Goal: Check status: Check status

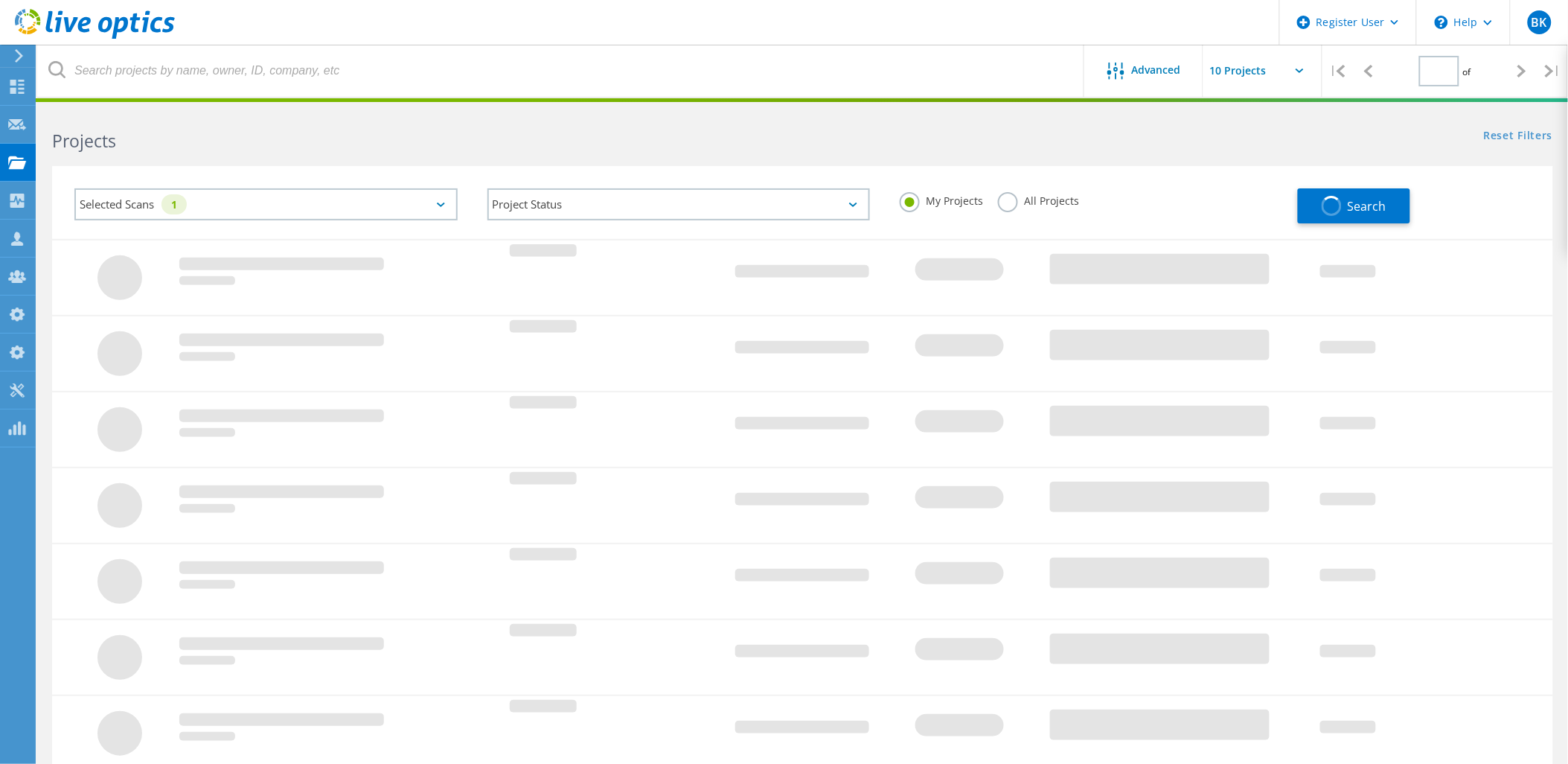
type input "1"
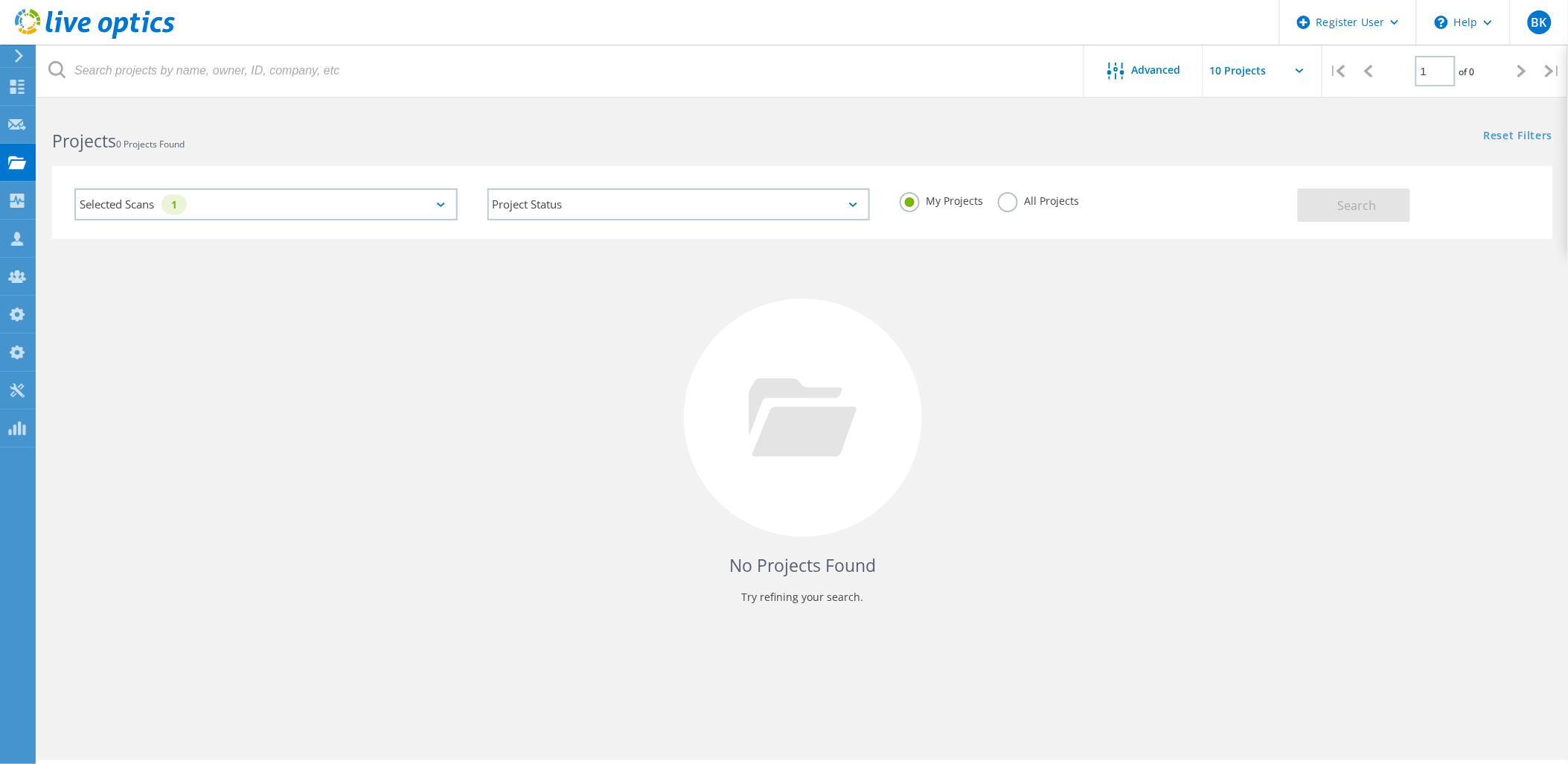
click at [1030, 207] on div "All Projects" at bounding box center [1038, 203] width 81 height 22
click at [1171, 58] on div "Advanced" at bounding box center [1144, 71] width 119 height 52
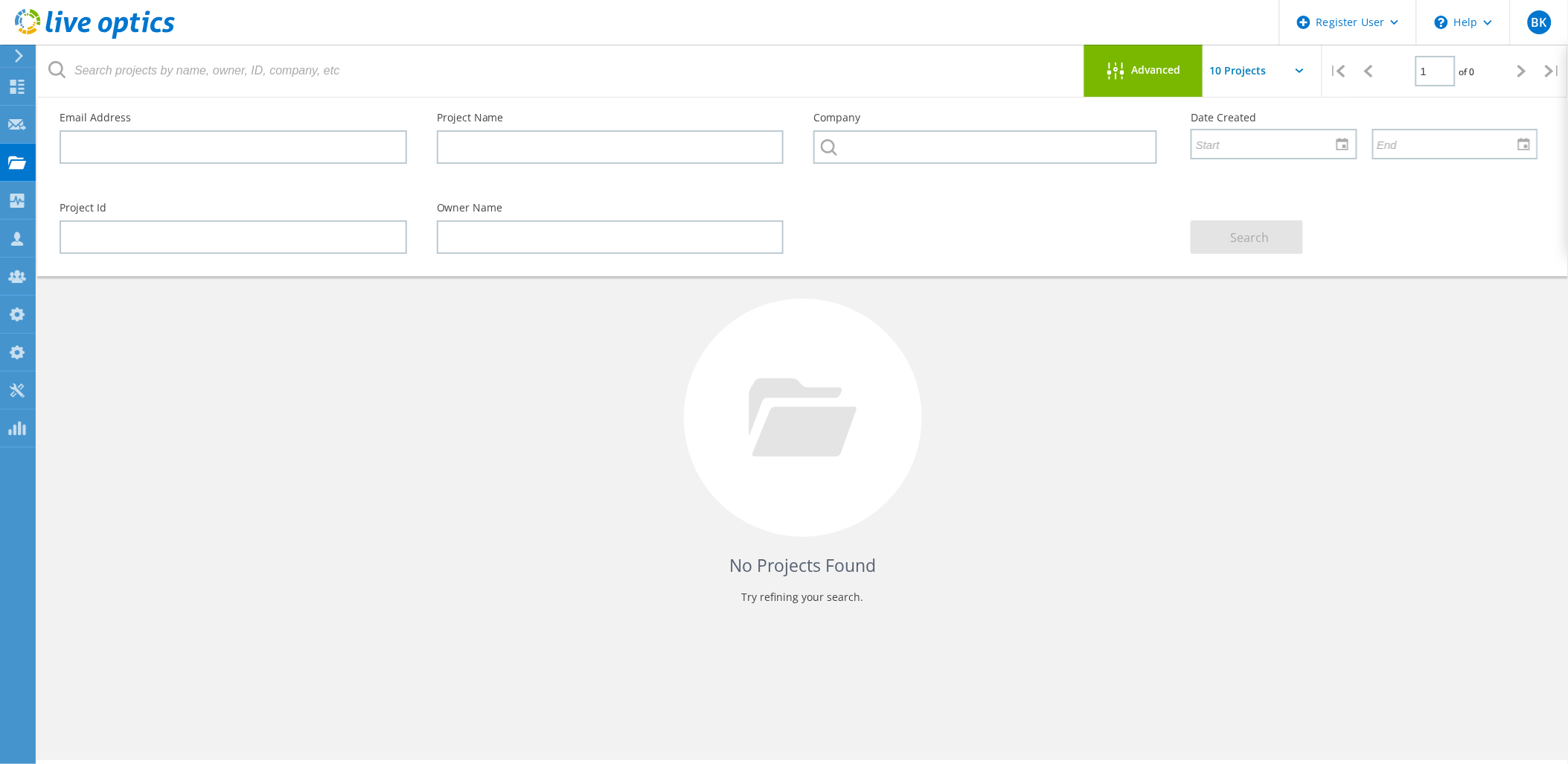
click at [1070, 327] on div "No Projects Found Try refining your search." at bounding box center [803, 432] width 1501 height 385
click at [1149, 79] on div "Advanced" at bounding box center [1144, 72] width 119 height 19
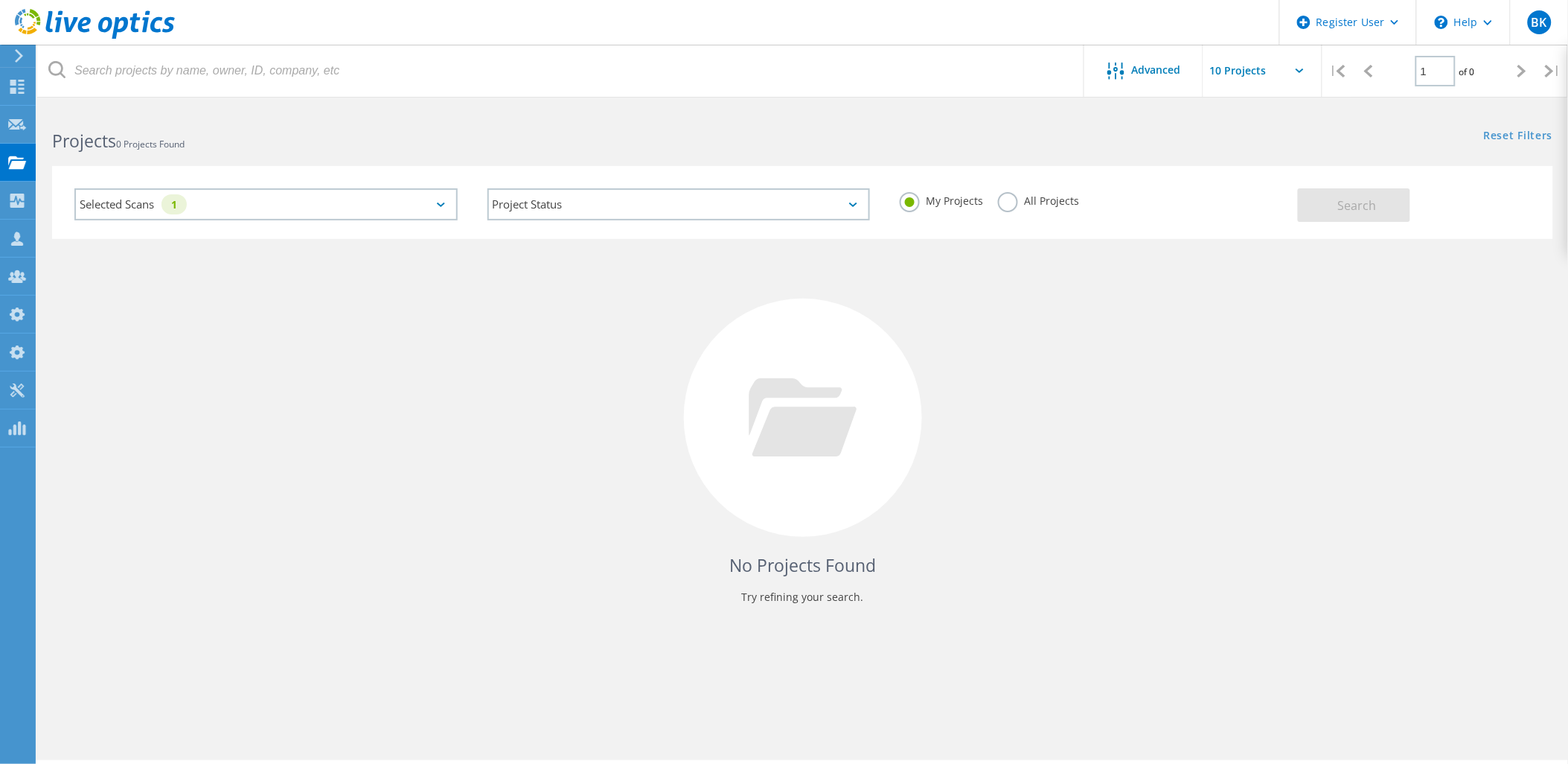
click at [1043, 204] on label "All Projects" at bounding box center [1038, 199] width 81 height 14
click at [0, 0] on input "All Projects" at bounding box center [0, 0] width 0 height 0
click at [369, 212] on div "Selected Scans 1" at bounding box center [266, 204] width 383 height 32
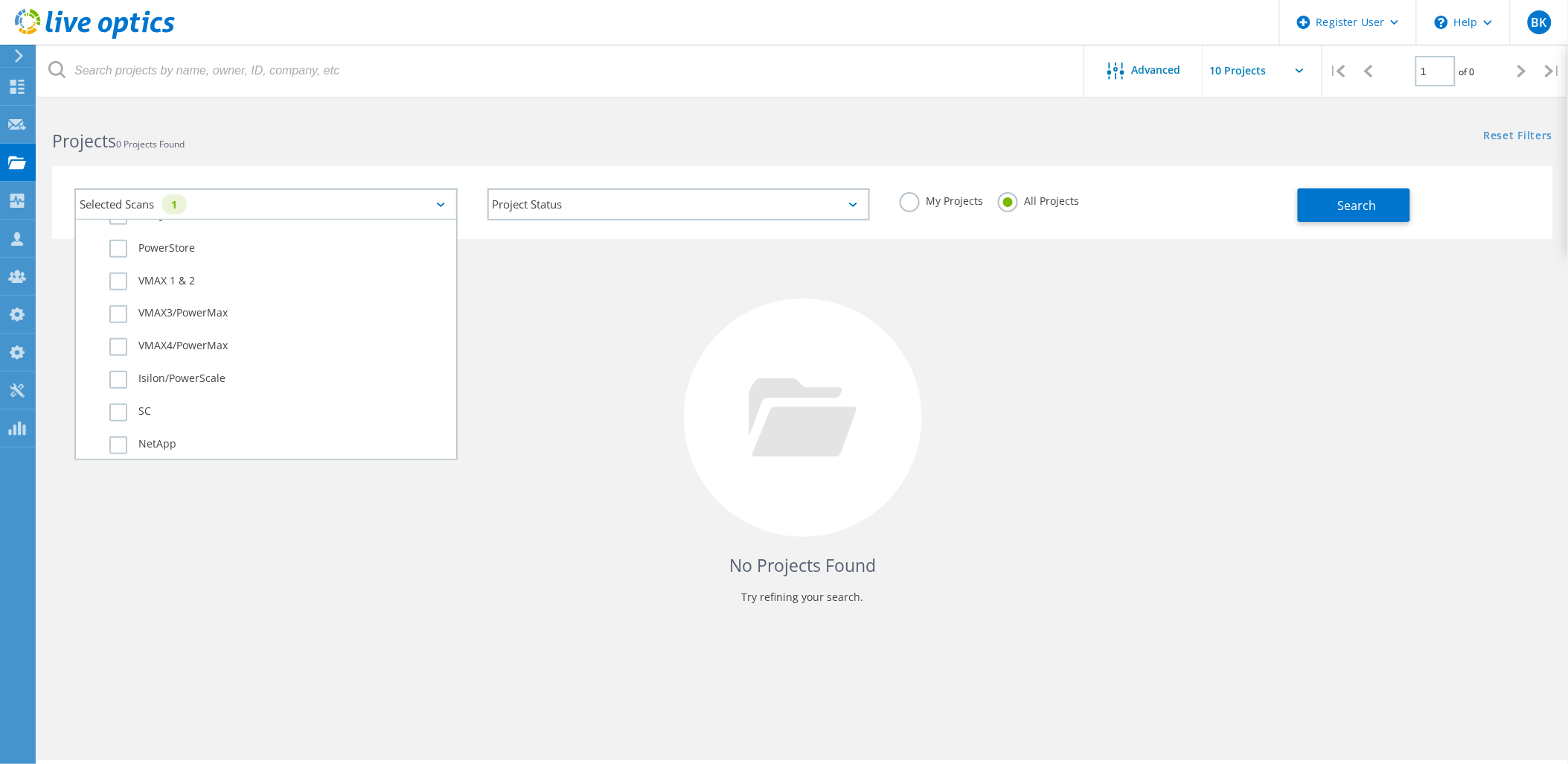
scroll to position [496, 0]
click at [161, 419] on label "3PAR" at bounding box center [279, 428] width 339 height 18
click at [0, 0] on input "3PAR" at bounding box center [0, 0] width 0 height 0
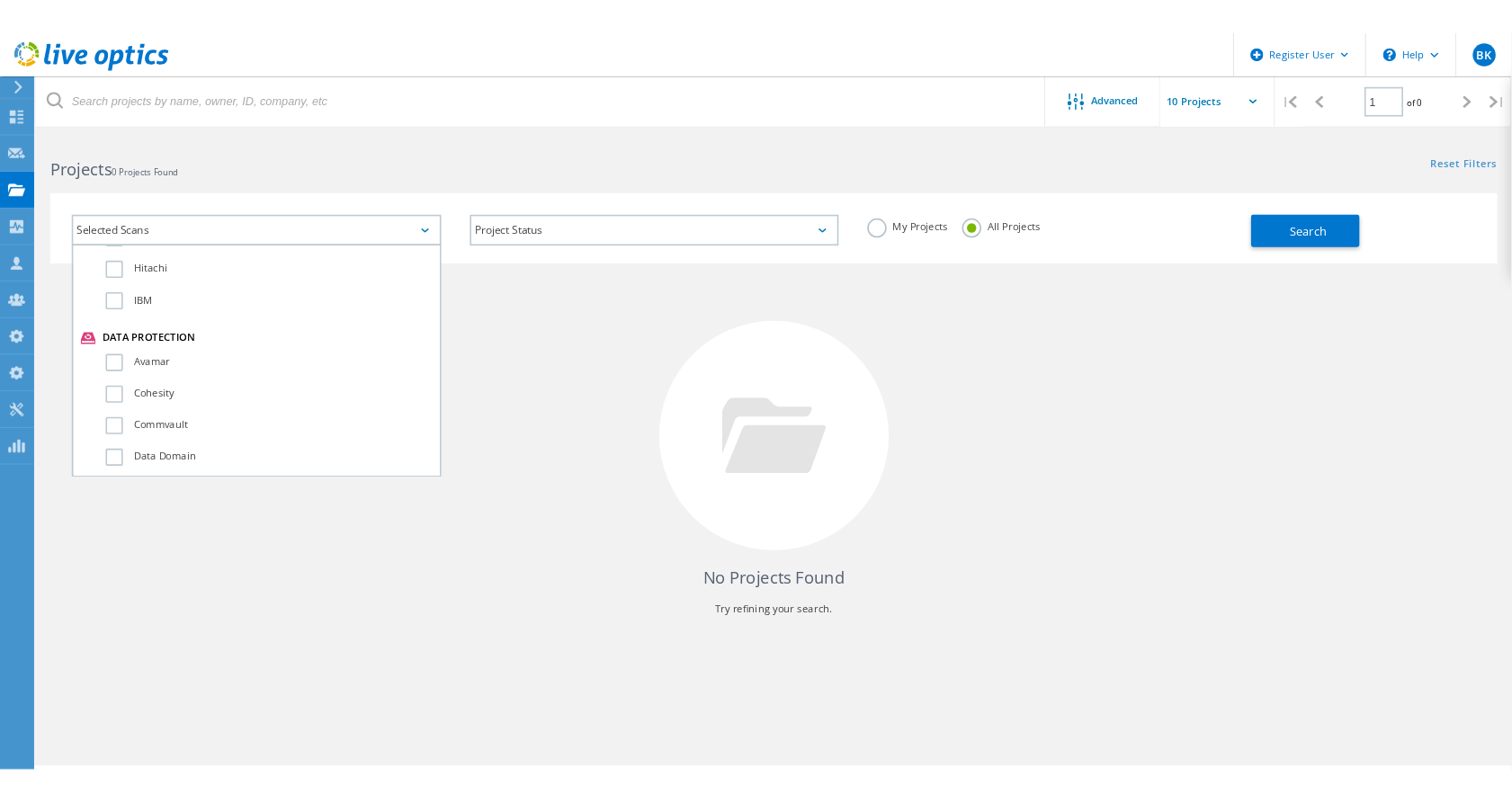
scroll to position [998, 0]
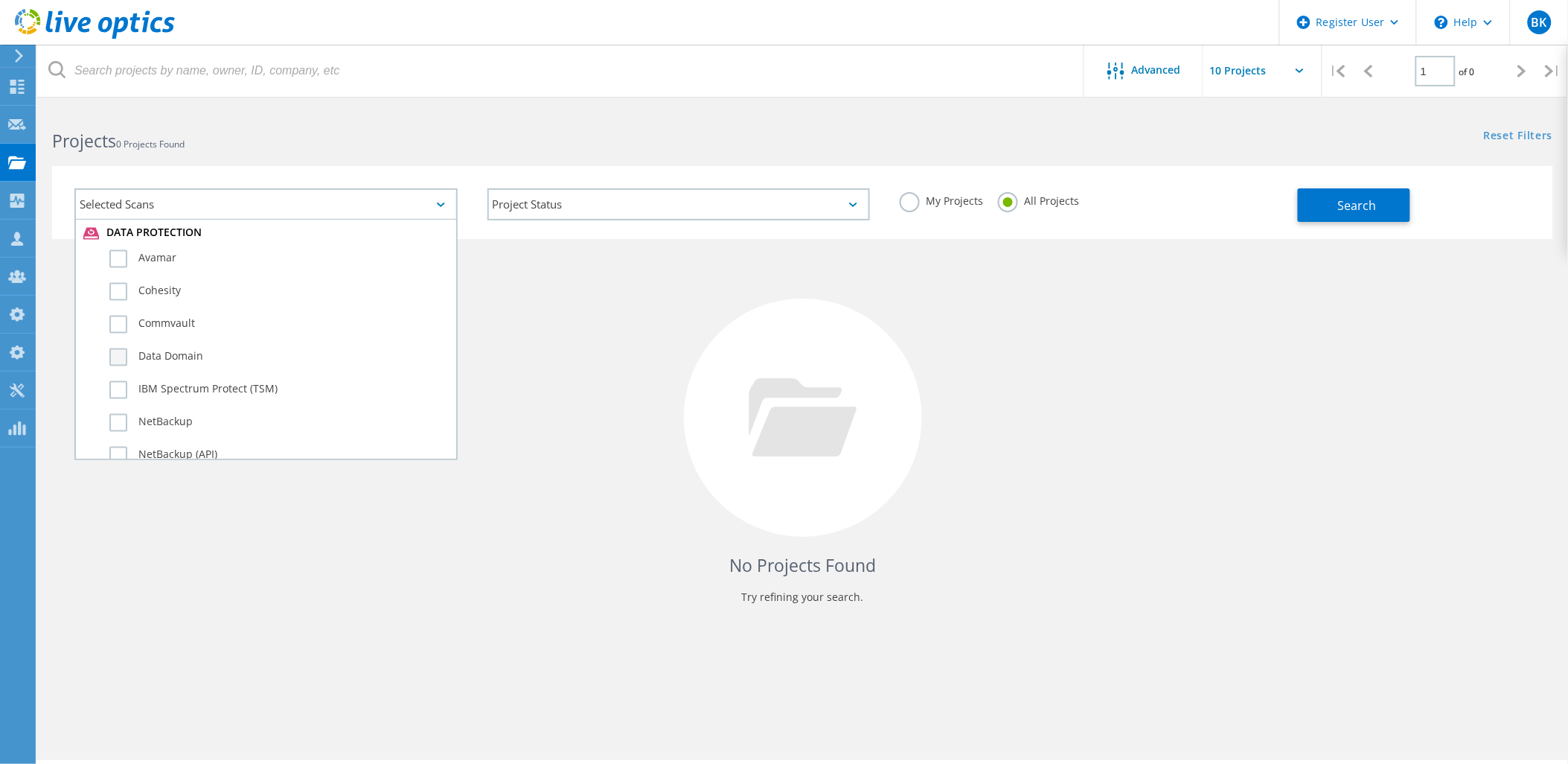
click at [145, 348] on label "Data Domain" at bounding box center [279, 357] width 339 height 18
click at [0, 0] on input "Data Domain" at bounding box center [0, 0] width 0 height 0
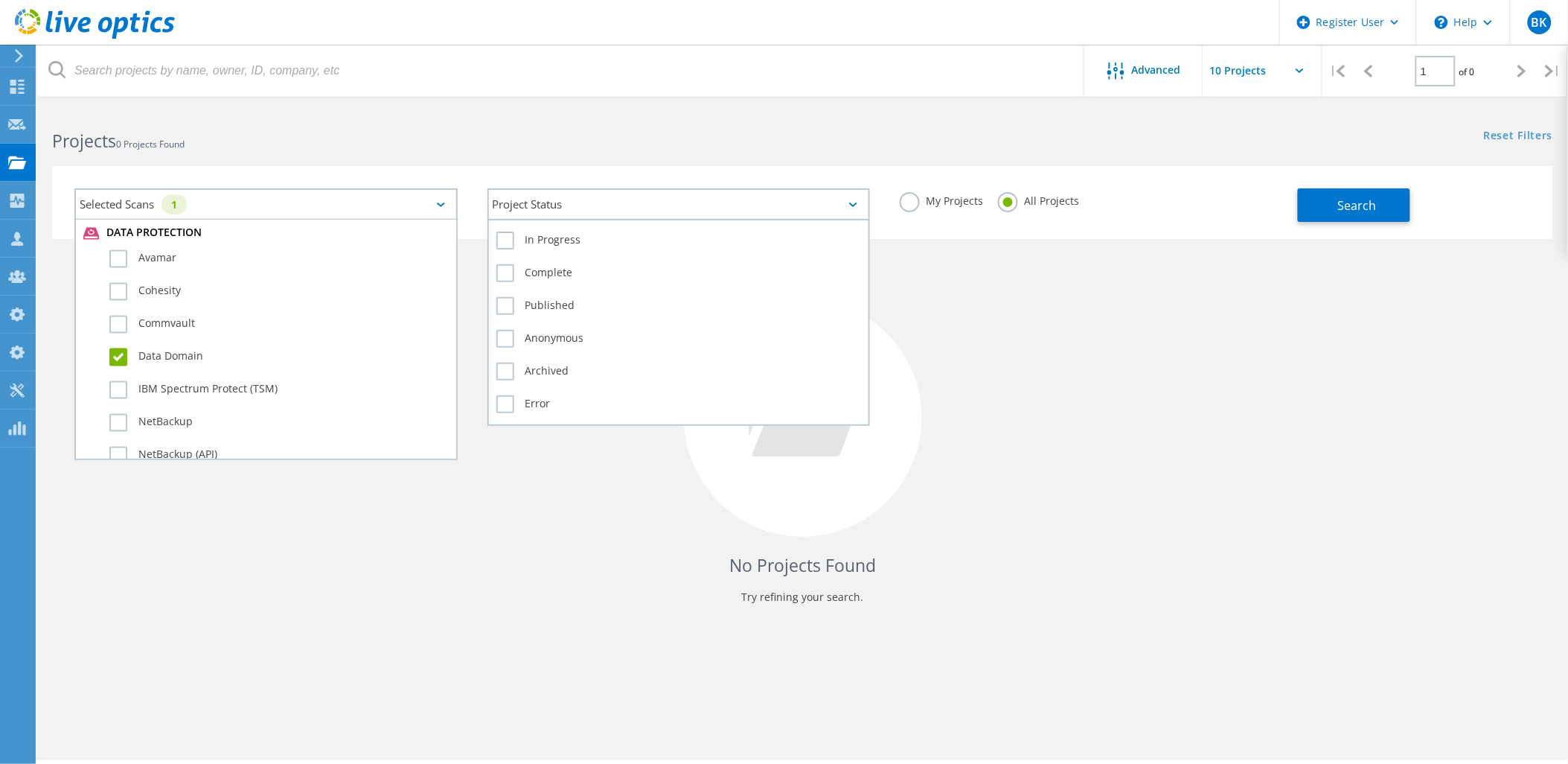
click at [672, 202] on div "Project Status" at bounding box center [679, 204] width 383 height 32
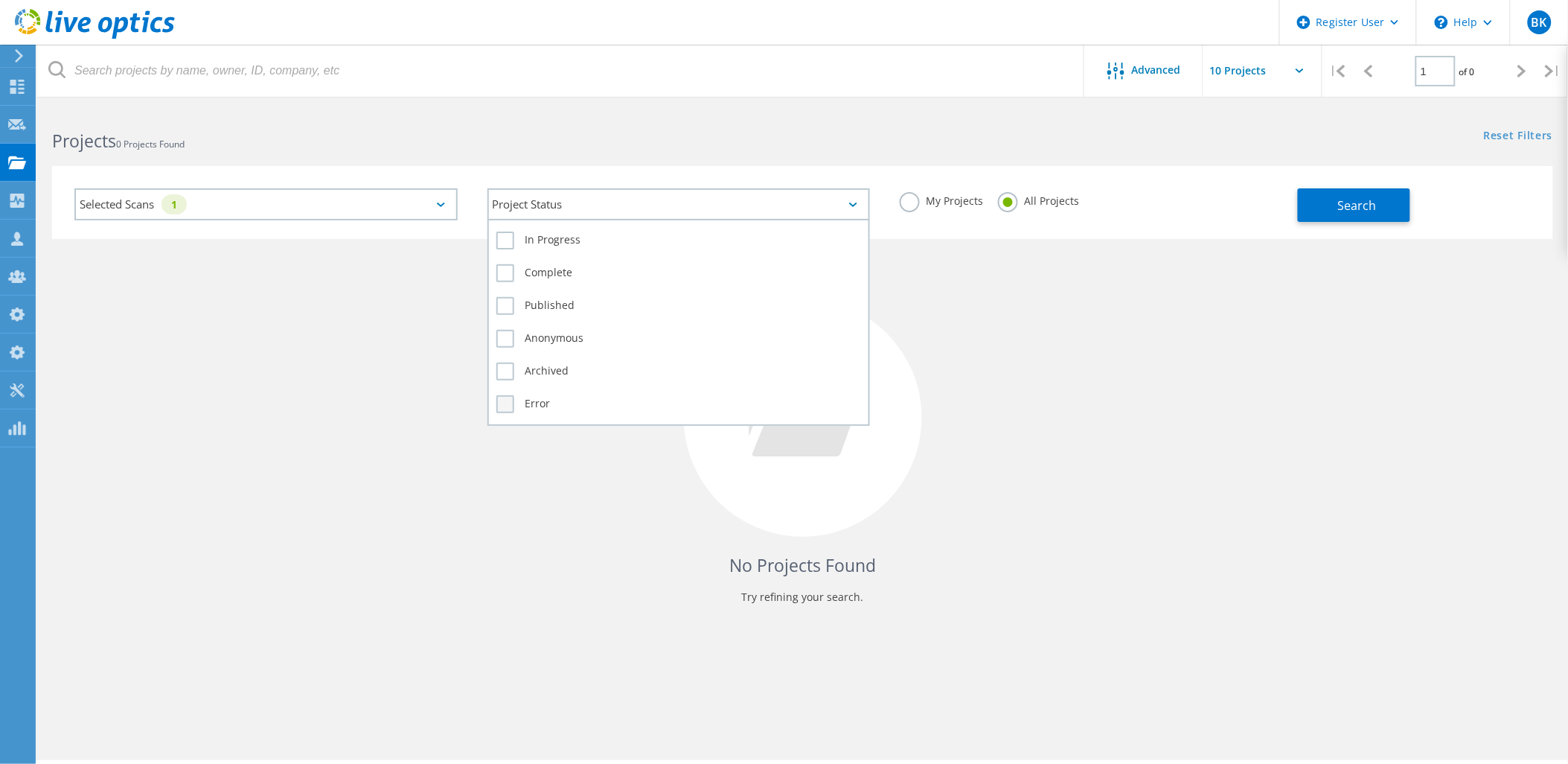
click at [527, 400] on label "Error" at bounding box center [679, 404] width 365 height 18
click at [0, 0] on input "Error" at bounding box center [0, 0] width 0 height 0
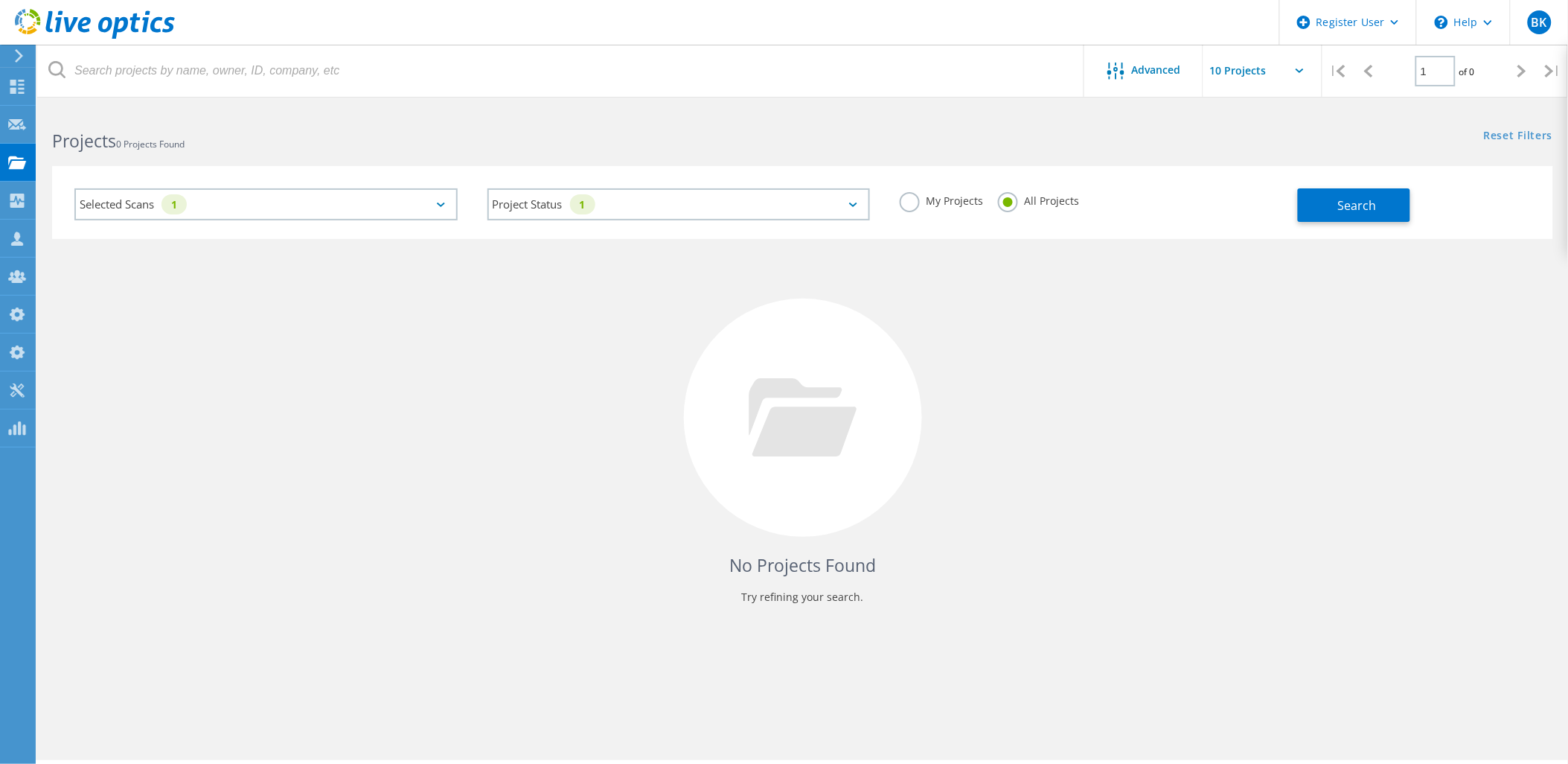
click at [1087, 306] on div "No Projects Found Try refining your search." at bounding box center [803, 432] width 1501 height 385
click at [1345, 191] on button "Search" at bounding box center [1354, 205] width 113 height 34
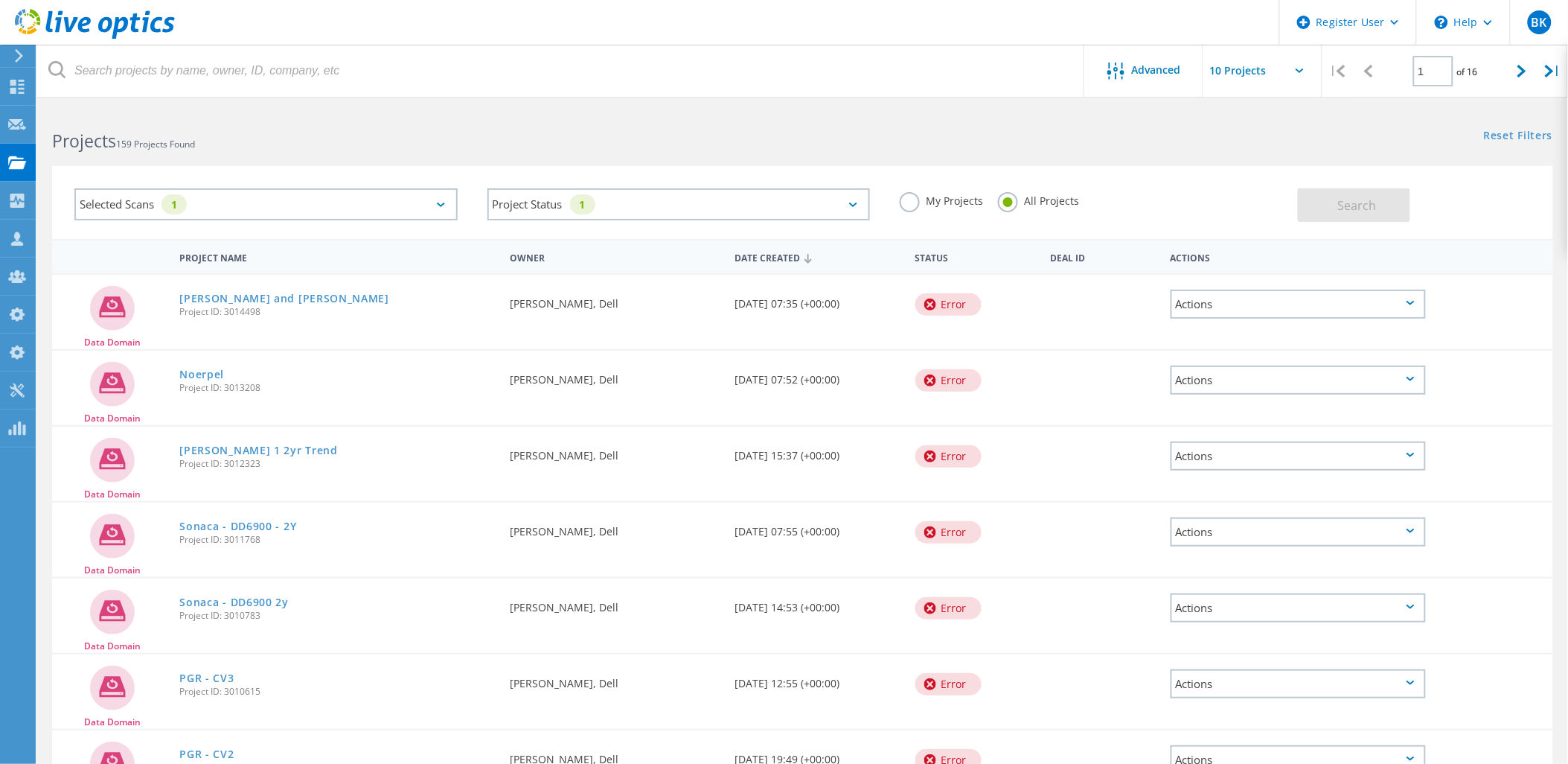
click at [243, 312] on span "Project ID: 3014498" at bounding box center [337, 312] width 315 height 9
copy span "3014498"
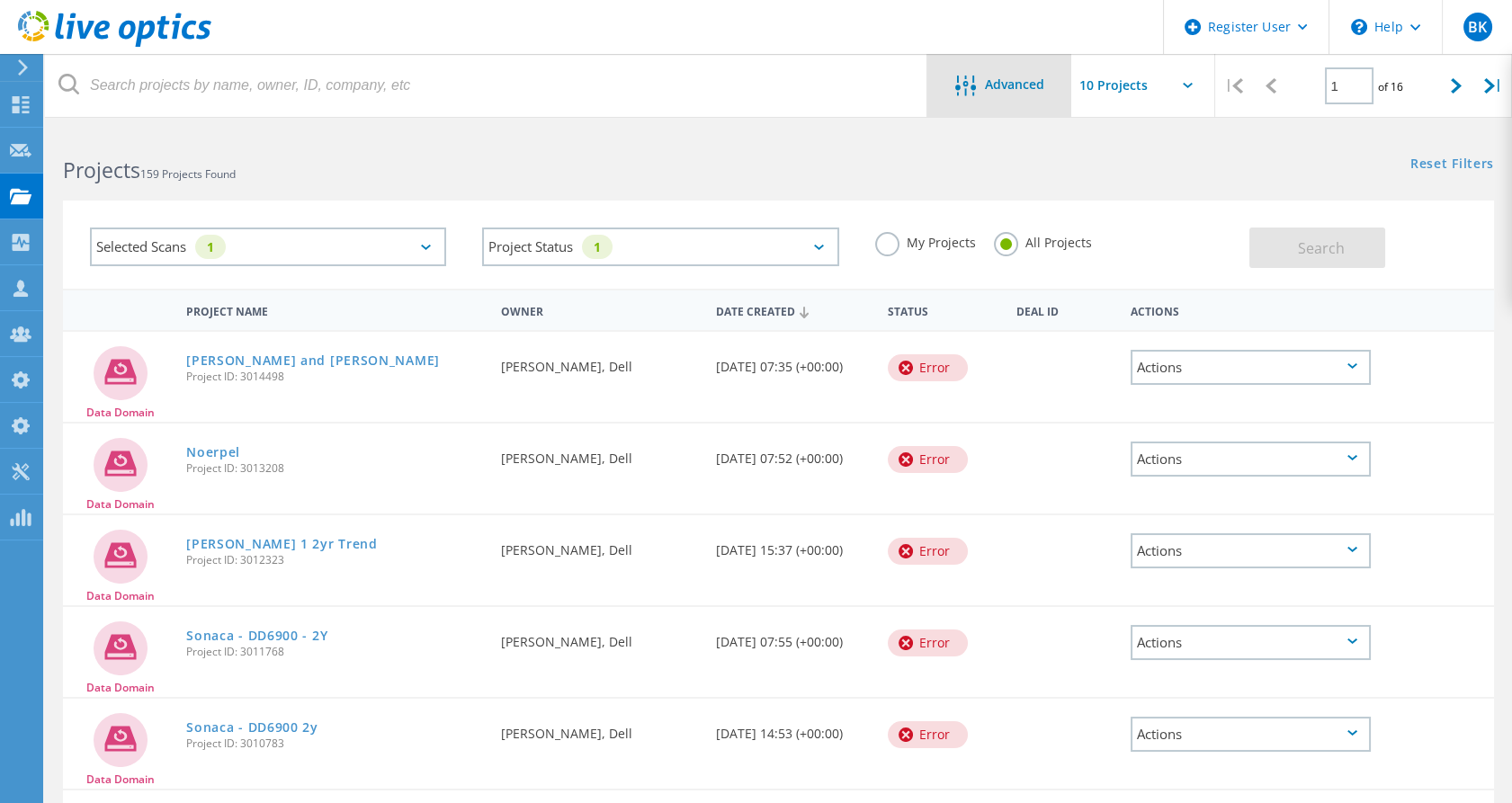
click at [1026, 88] on span "Advanced" at bounding box center [1014, 85] width 59 height 13
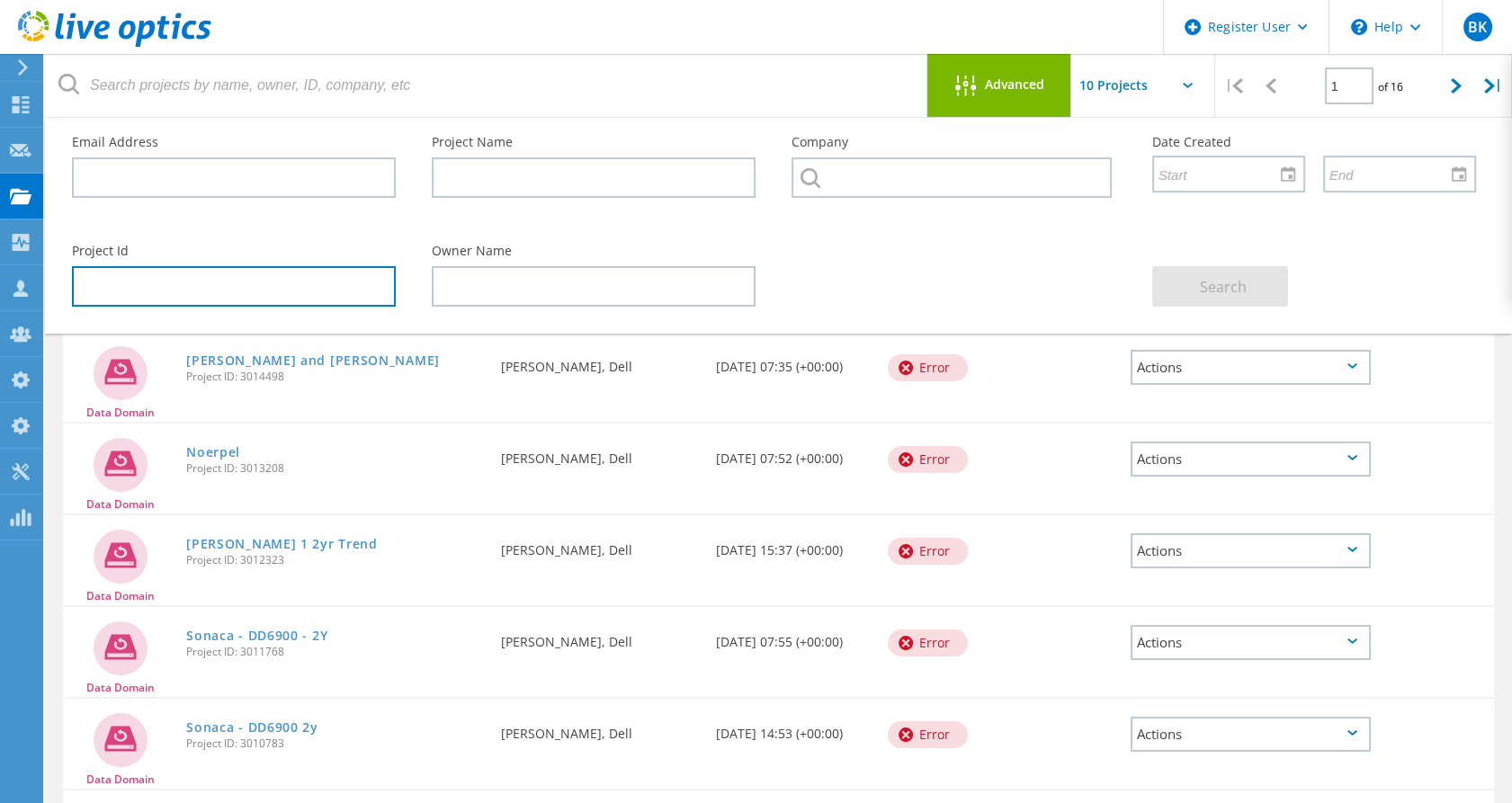
click at [222, 289] on input "text" at bounding box center [234, 286] width 324 height 41
paste input "3014498"
type input "3014498"
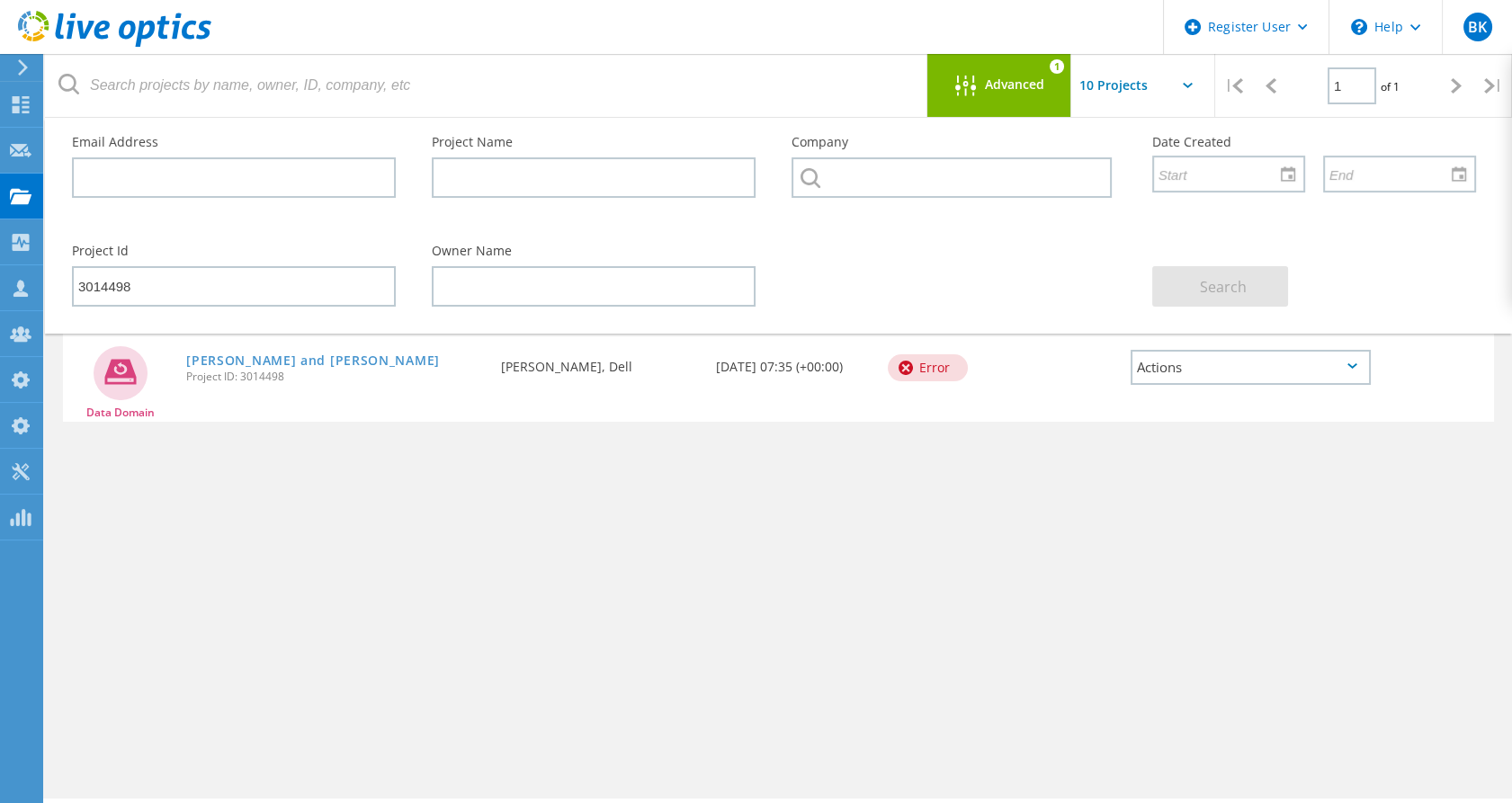
click at [982, 74] on div "Advanced 1" at bounding box center [1000, 86] width 144 height 63
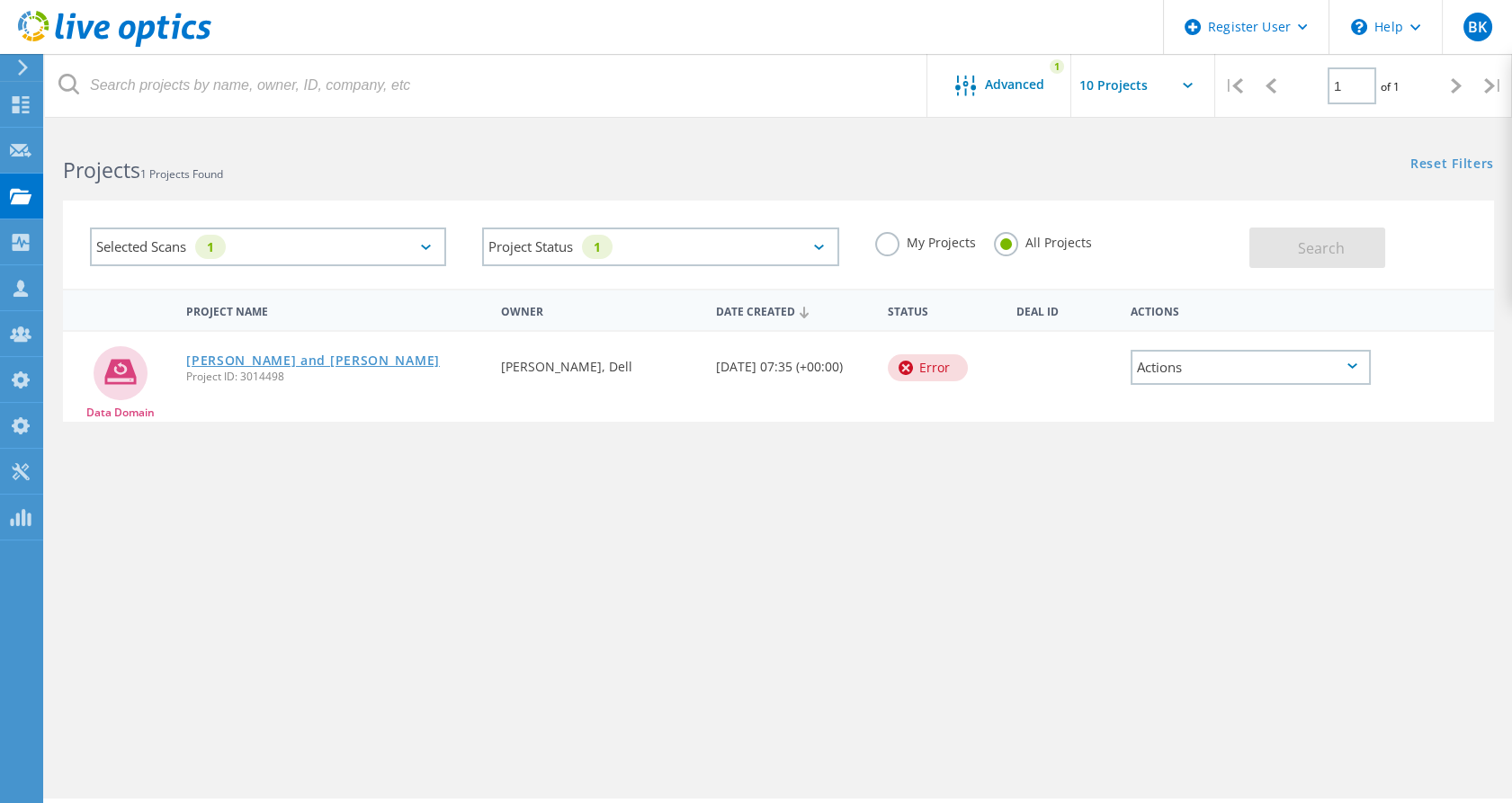
click at [239, 359] on link "[PERSON_NAME] and [PERSON_NAME]" at bounding box center [313, 360] width 254 height 13
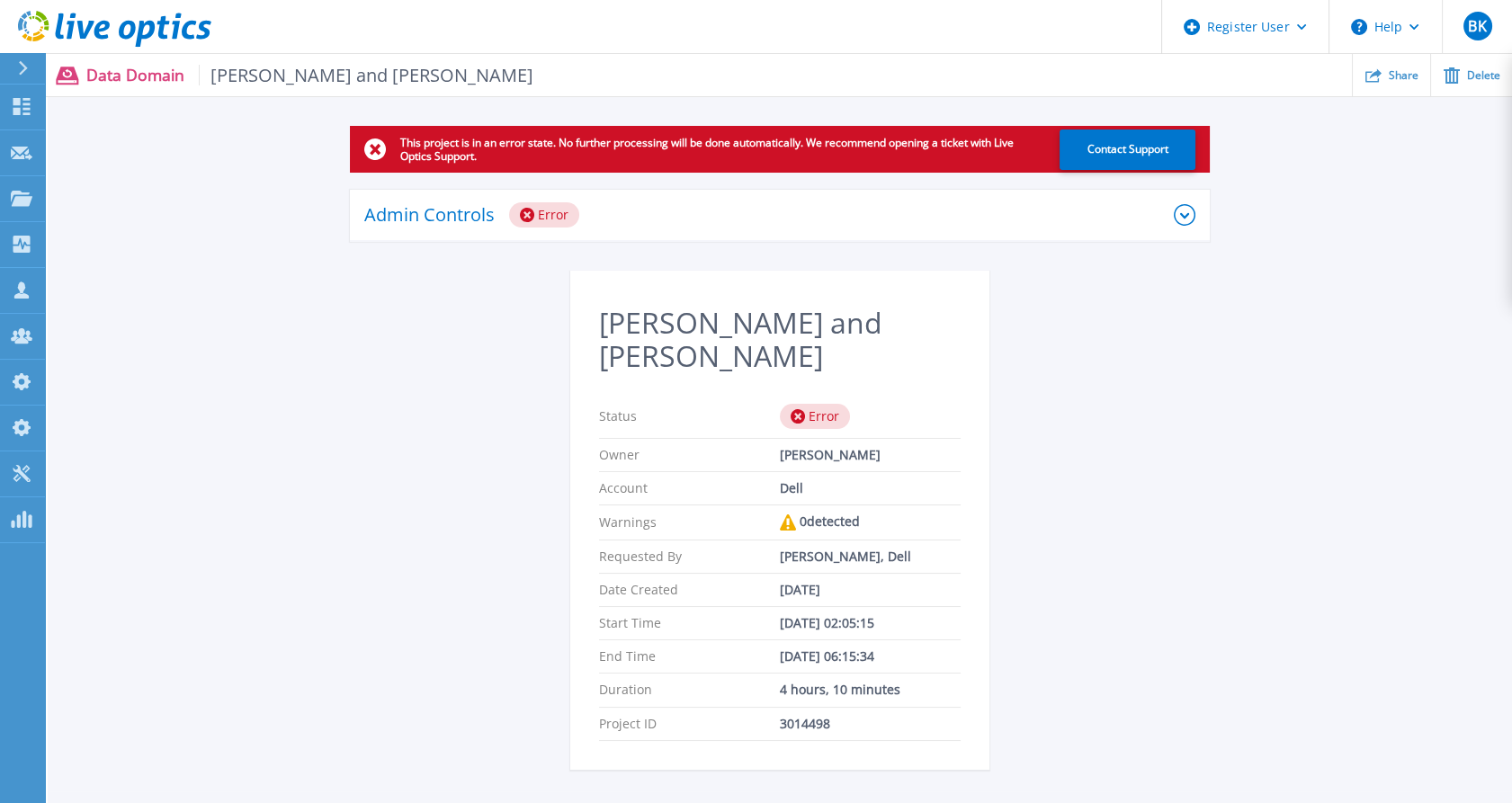
click at [1163, 211] on div "Admin Controls Error" at bounding box center [768, 215] width 810 height 25
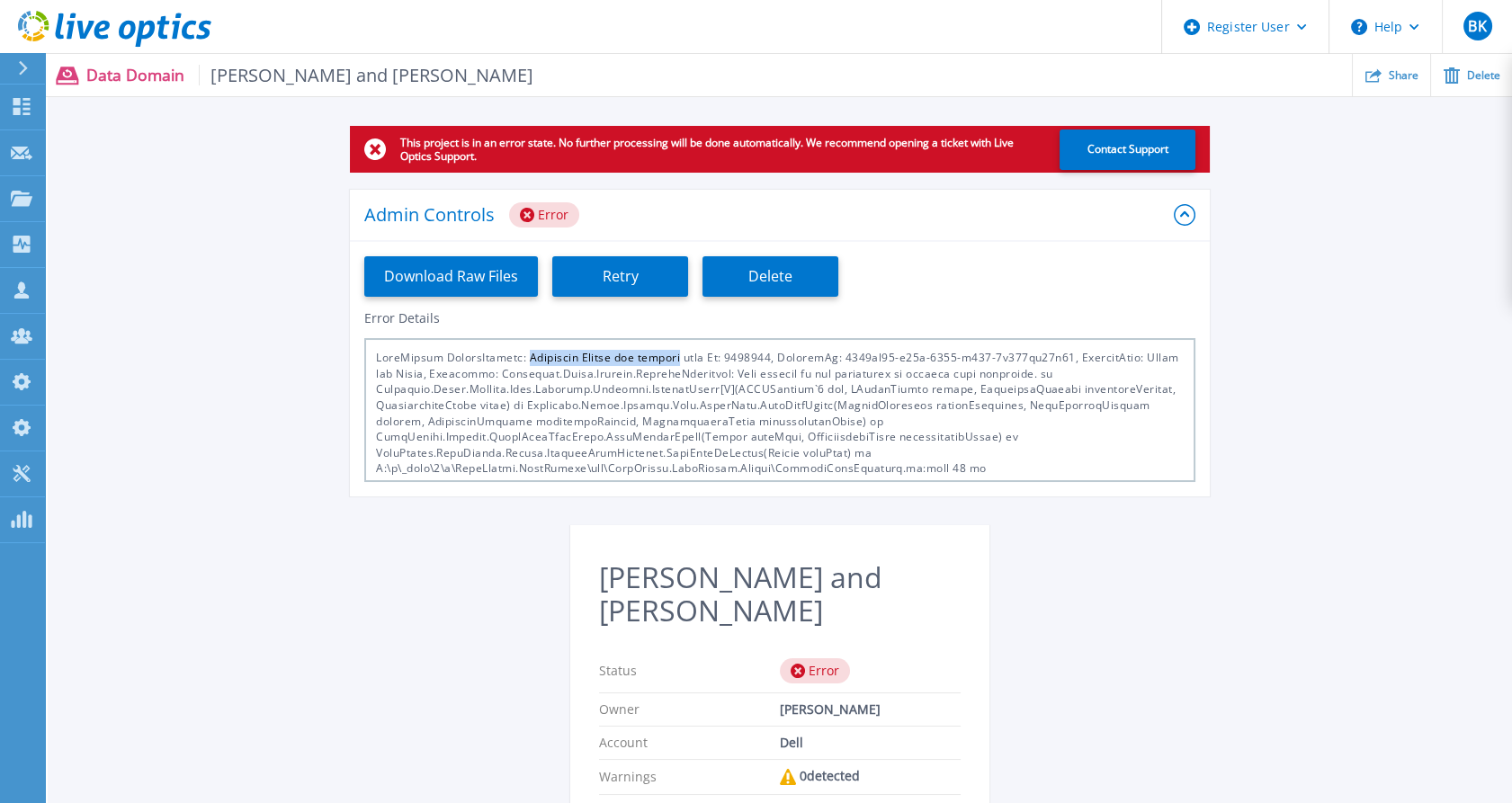
drag, startPoint x: 530, startPoint y: 356, endPoint x: 678, endPoint y: 359, distance: 148.0
click at [678, 359] on div at bounding box center [779, 410] width 831 height 144
copy div "Importing Failed for project"
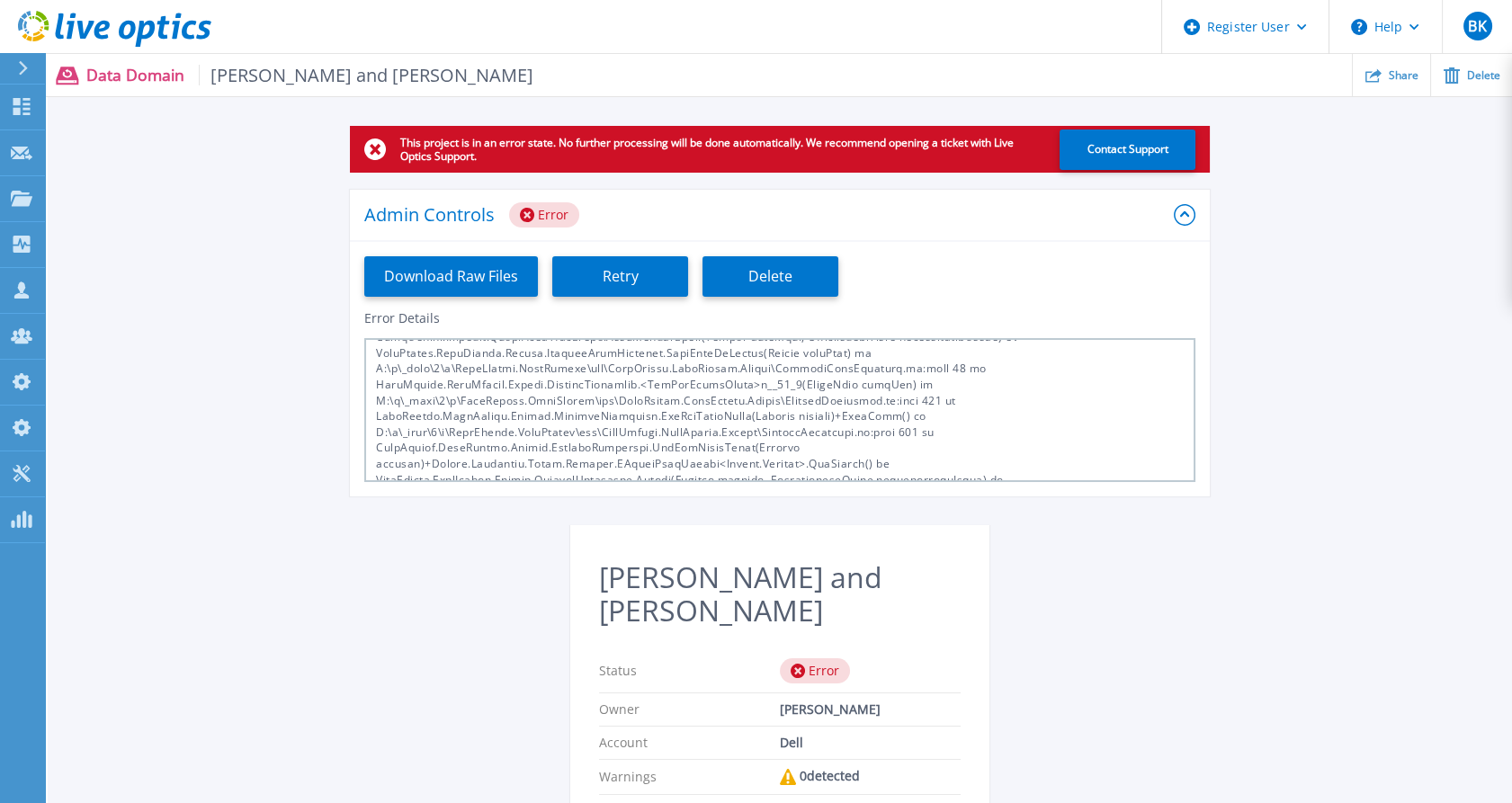
click at [841, 401] on div at bounding box center [779, 410] width 831 height 144
copy div "ProjectProcessor"
click at [842, 370] on div at bounding box center [779, 410] width 831 height 144
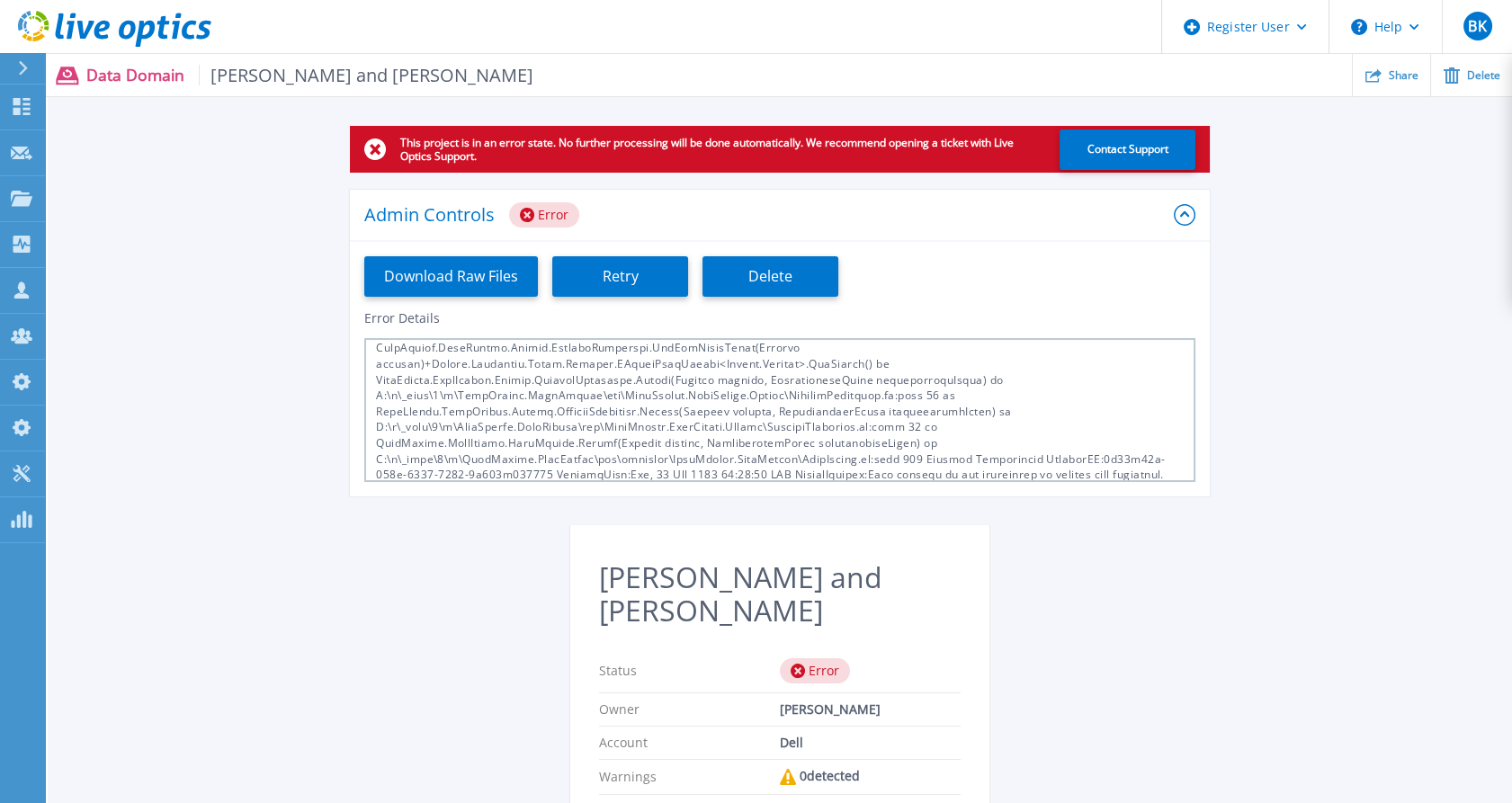
scroll to position [227, 0]
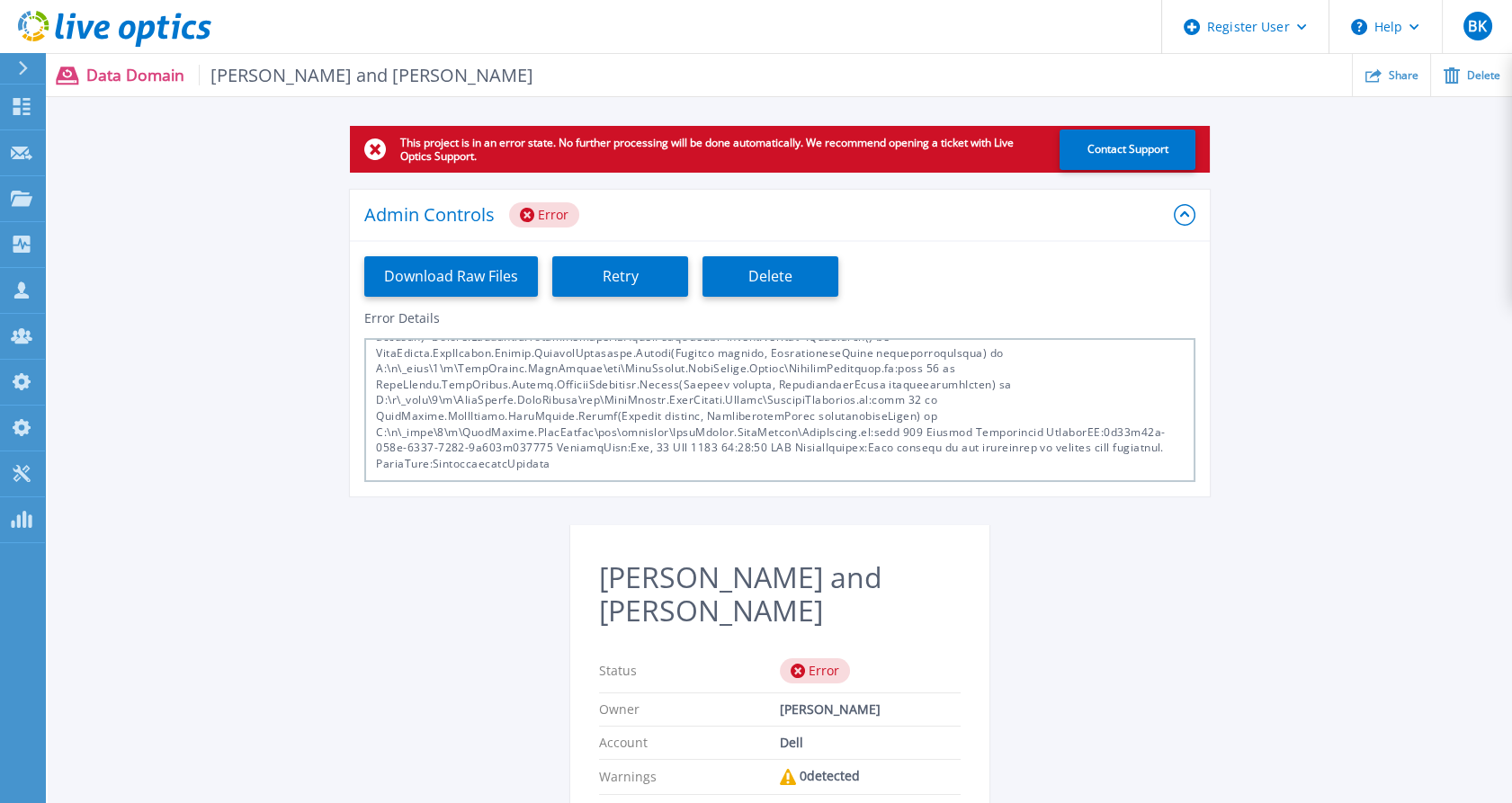
click at [838, 431] on div at bounding box center [779, 410] width 831 height 144
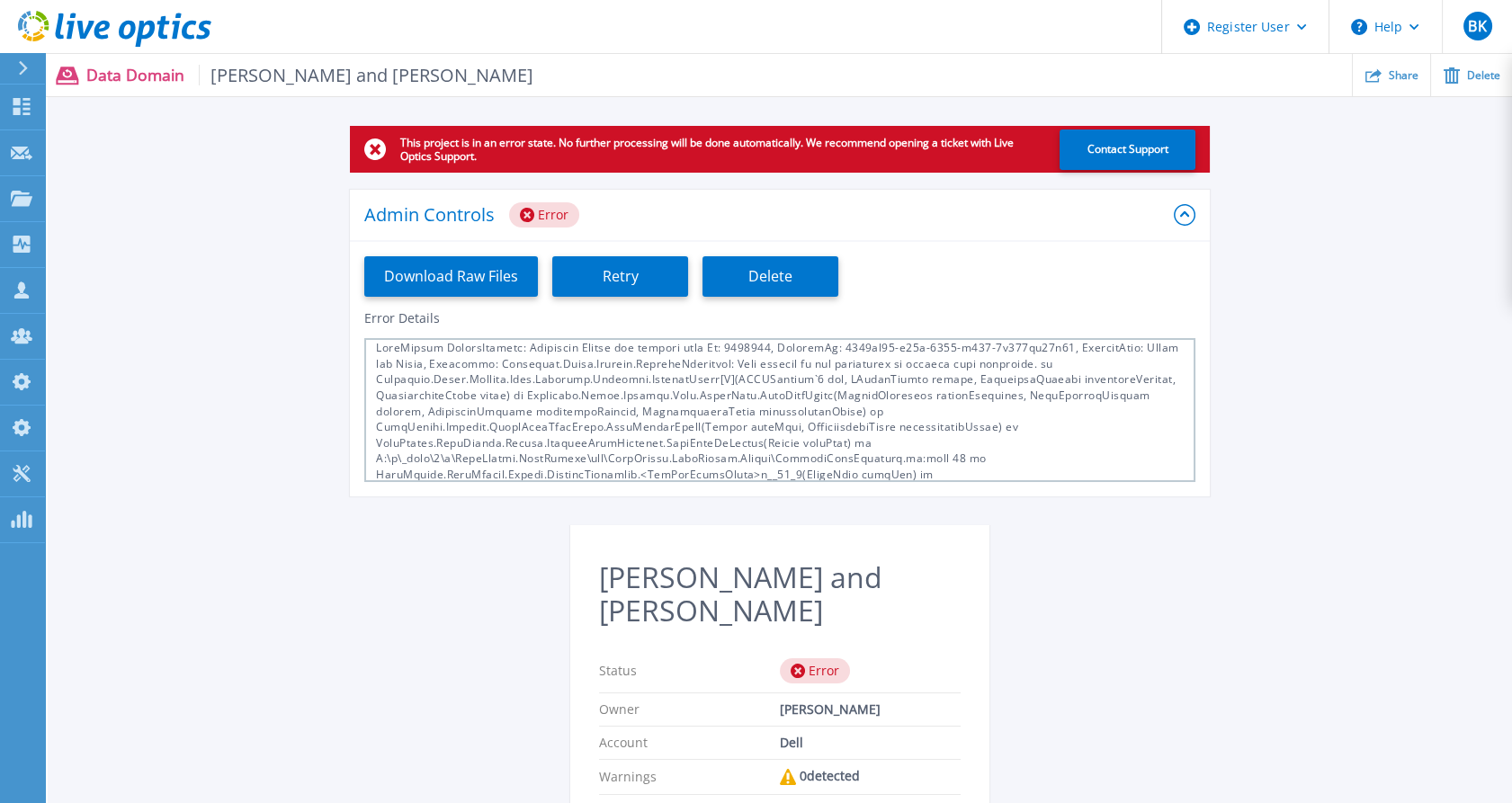
scroll to position [0, 0]
